Goal: Information Seeking & Learning: Learn about a topic

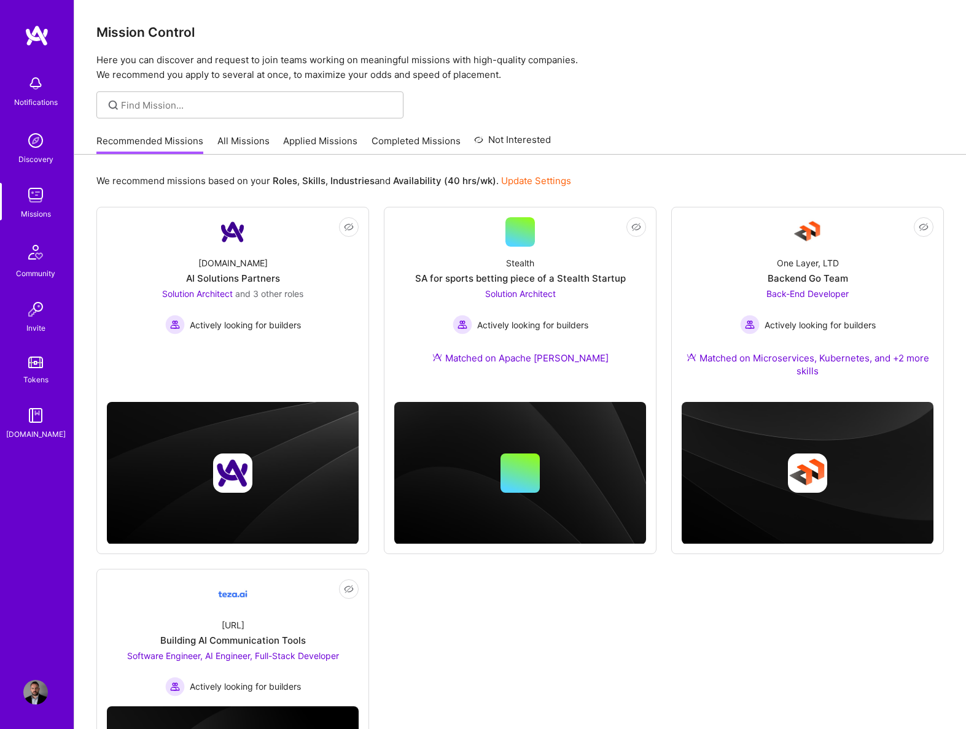
click at [301, 271] on div "[DOMAIN_NAME] AI Solutions Partners Solution Architect and 3 other roles Active…" at bounding box center [233, 291] width 252 height 88
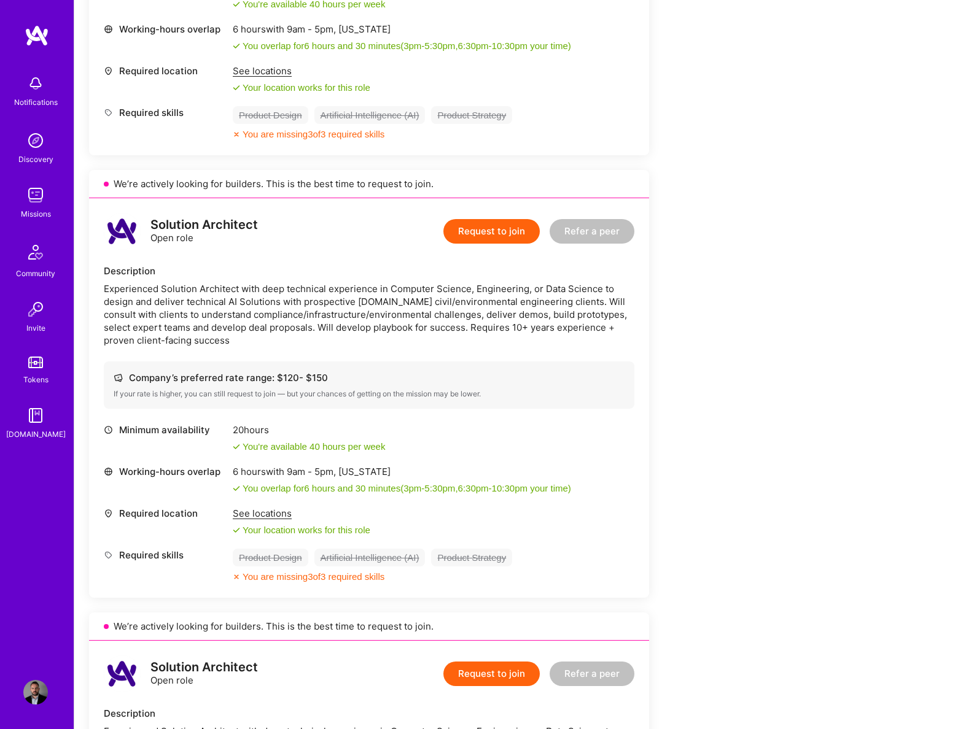
scroll to position [623, 0]
